Goal: Browse casually

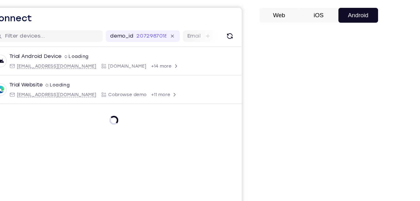
scroll to position [48, 0]
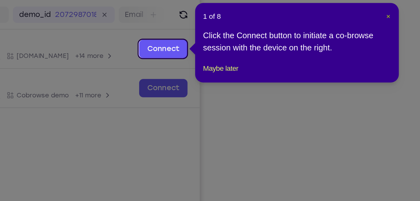
click at [387, 56] on span "×" at bounding box center [386, 57] width 3 height 5
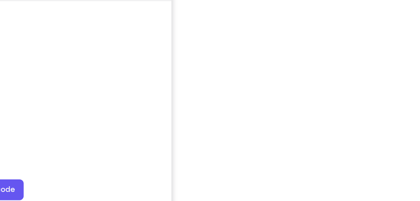
scroll to position [82, 0]
